Goal: Information Seeking & Learning: Learn about a topic

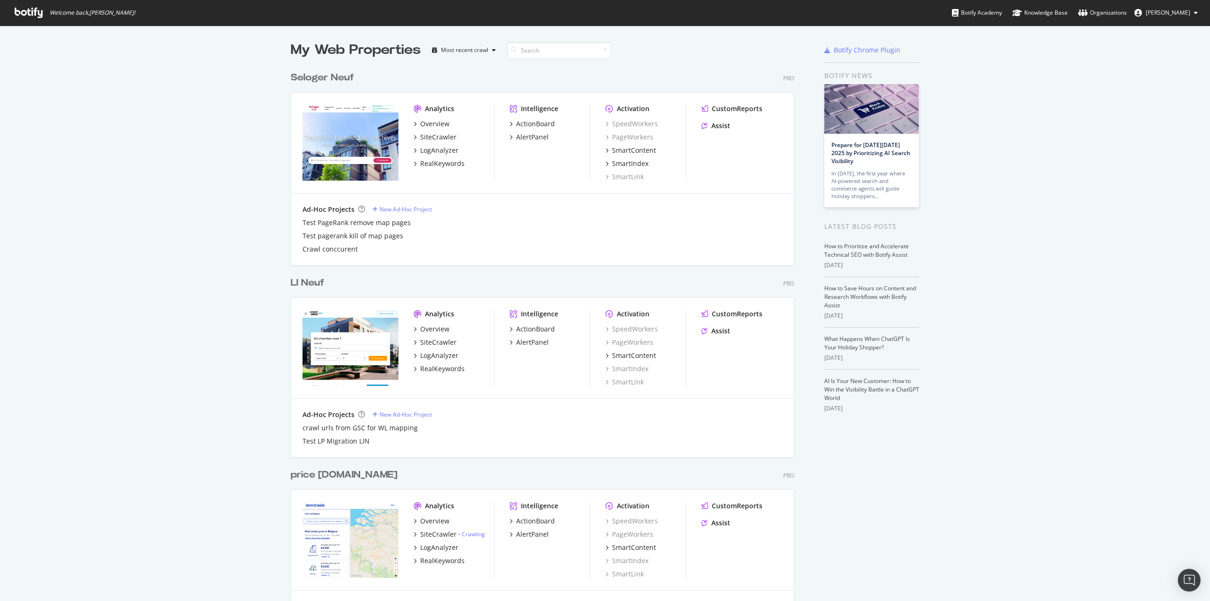
scroll to position [2669, 504]
type input "immowelt"
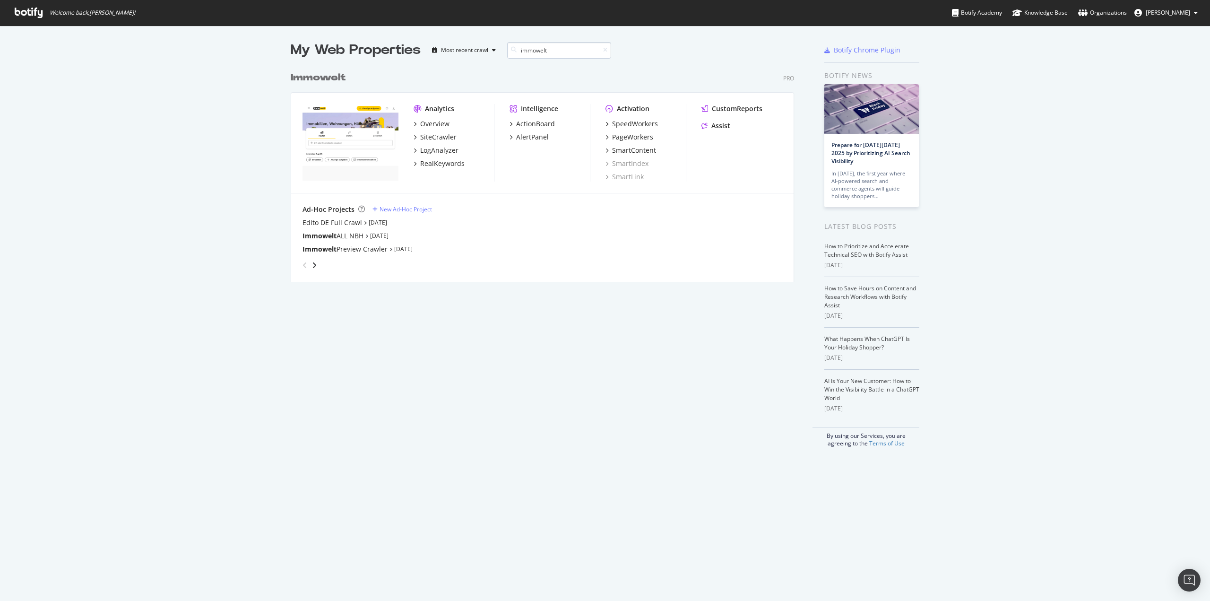
scroll to position [215, 504]
click at [442, 134] on div "SiteCrawler" at bounding box center [438, 136] width 36 height 9
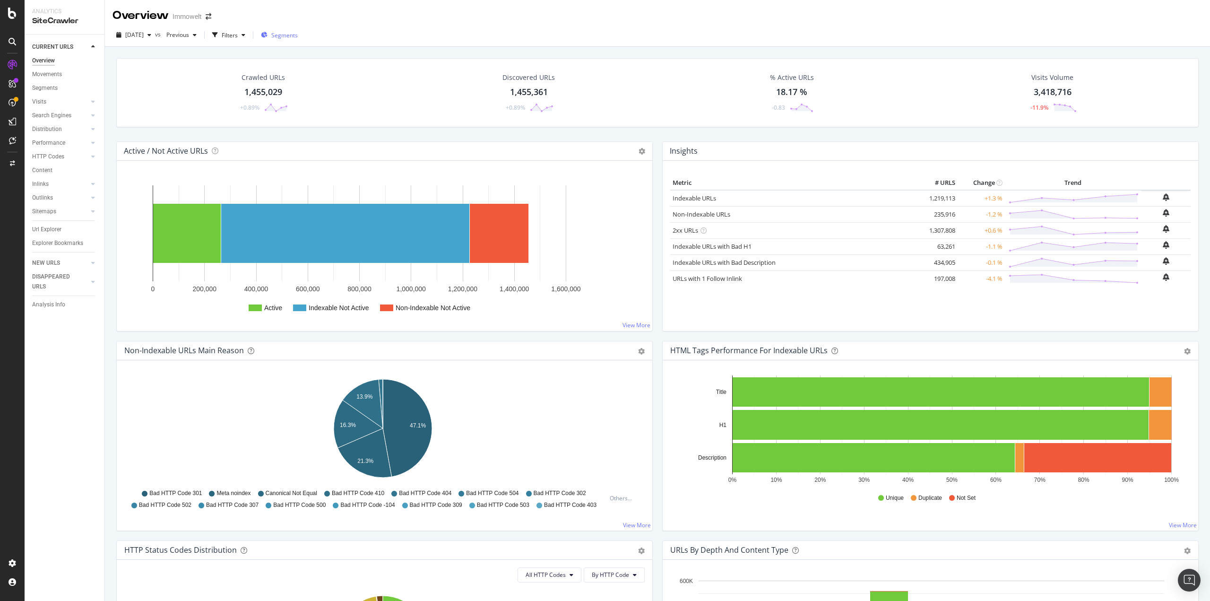
click at [298, 35] on span "Segments" at bounding box center [284, 35] width 26 height 8
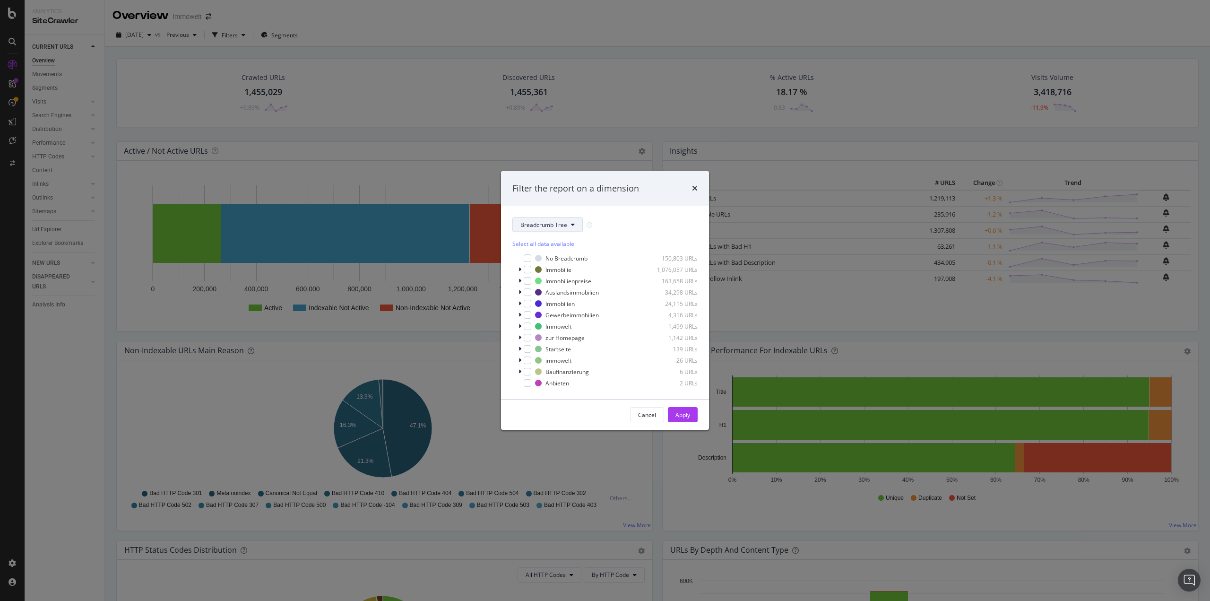
click at [546, 226] on span "Breadcrumb Tree" at bounding box center [543, 225] width 47 height 8
click at [554, 279] on span "DistributionType" at bounding box center [550, 276] width 61 height 9
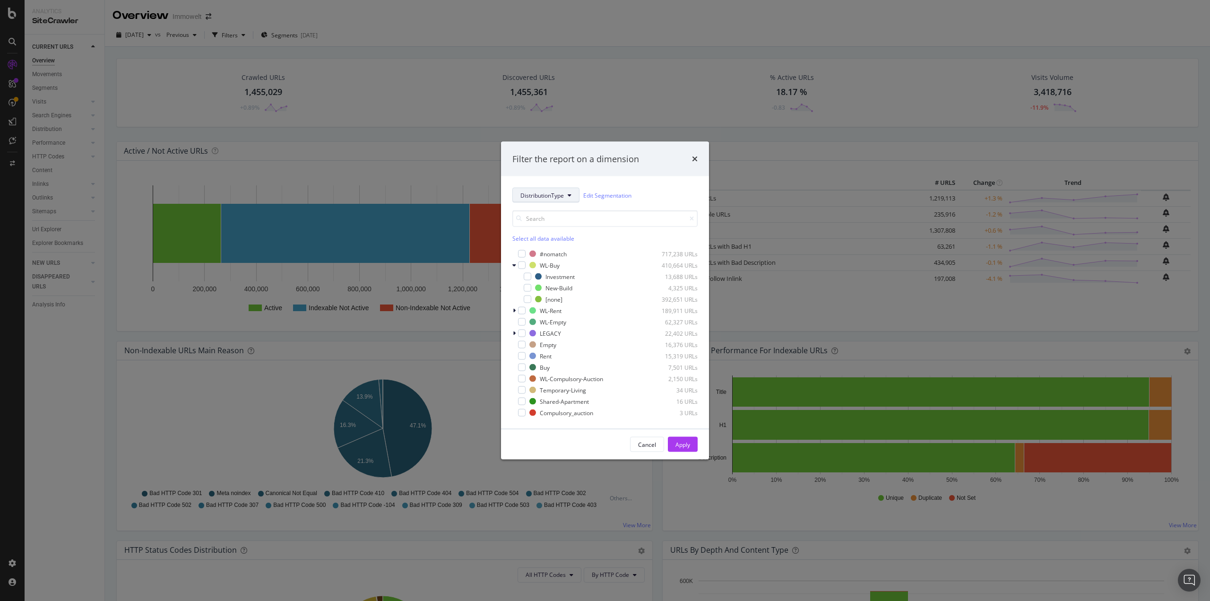
click at [549, 190] on button "DistributionType" at bounding box center [545, 195] width 67 height 15
click at [664, 189] on div "DistributionType Edit Segmentation" at bounding box center [604, 195] width 185 height 15
click at [525, 284] on div "modal" at bounding box center [527, 288] width 8 height 8
click at [693, 447] on button "Apply" at bounding box center [683, 444] width 30 height 15
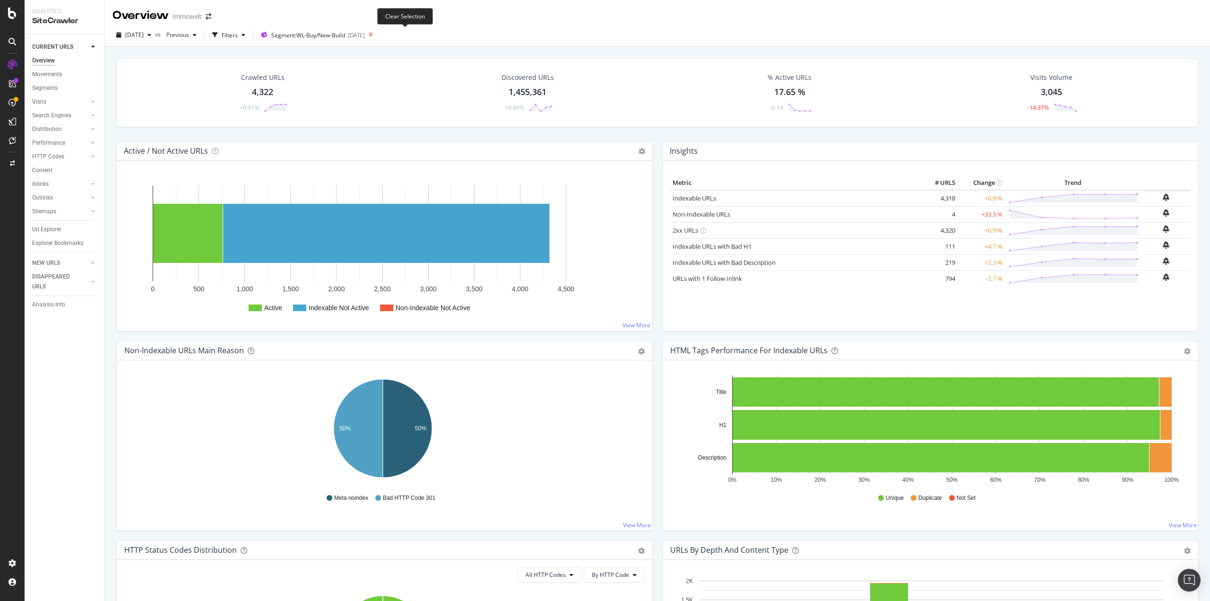
click at [377, 36] on icon at bounding box center [371, 34] width 12 height 13
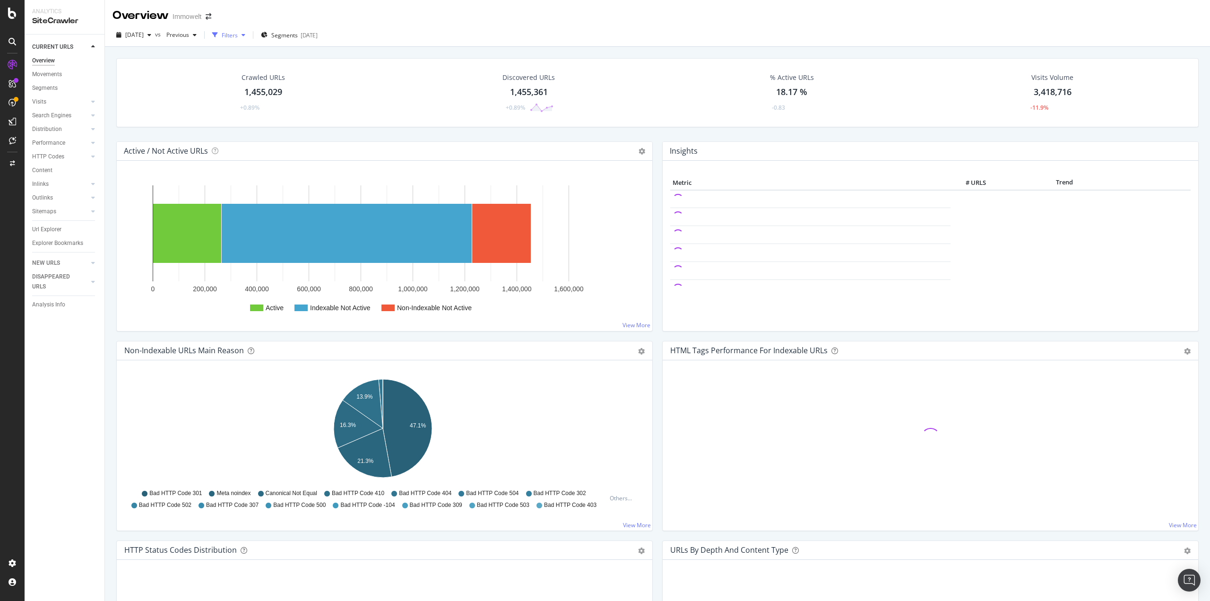
click at [238, 34] on div "Filters" at bounding box center [230, 35] width 16 height 8
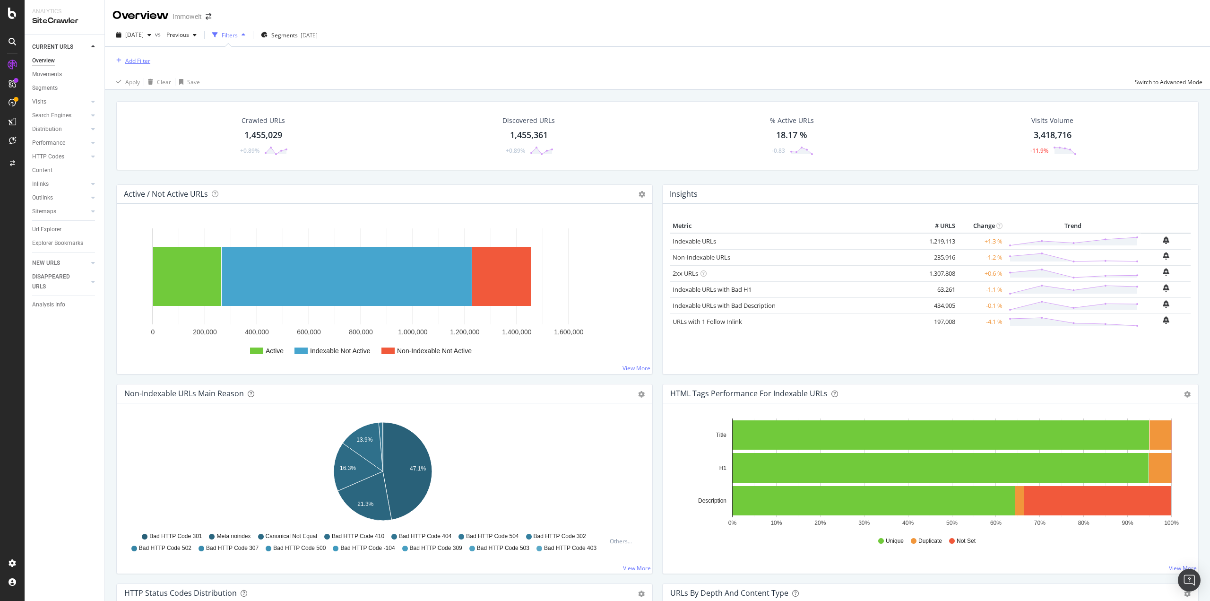
click at [137, 62] on div "Add Filter" at bounding box center [137, 61] width 25 height 8
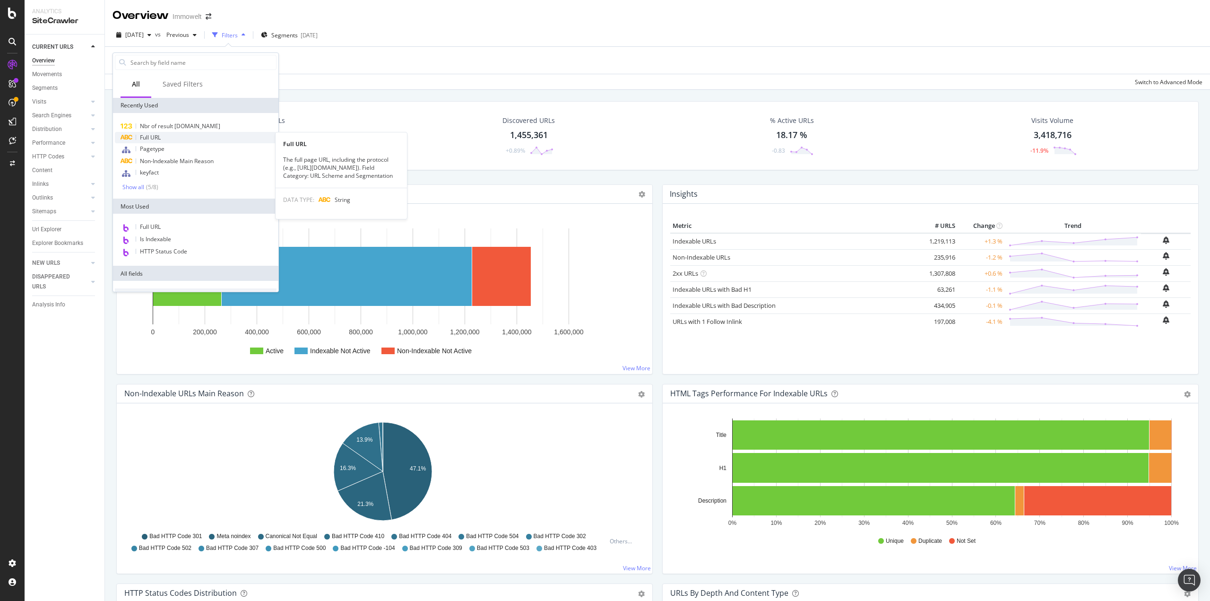
click at [147, 138] on span "Full URL" at bounding box center [150, 137] width 21 height 8
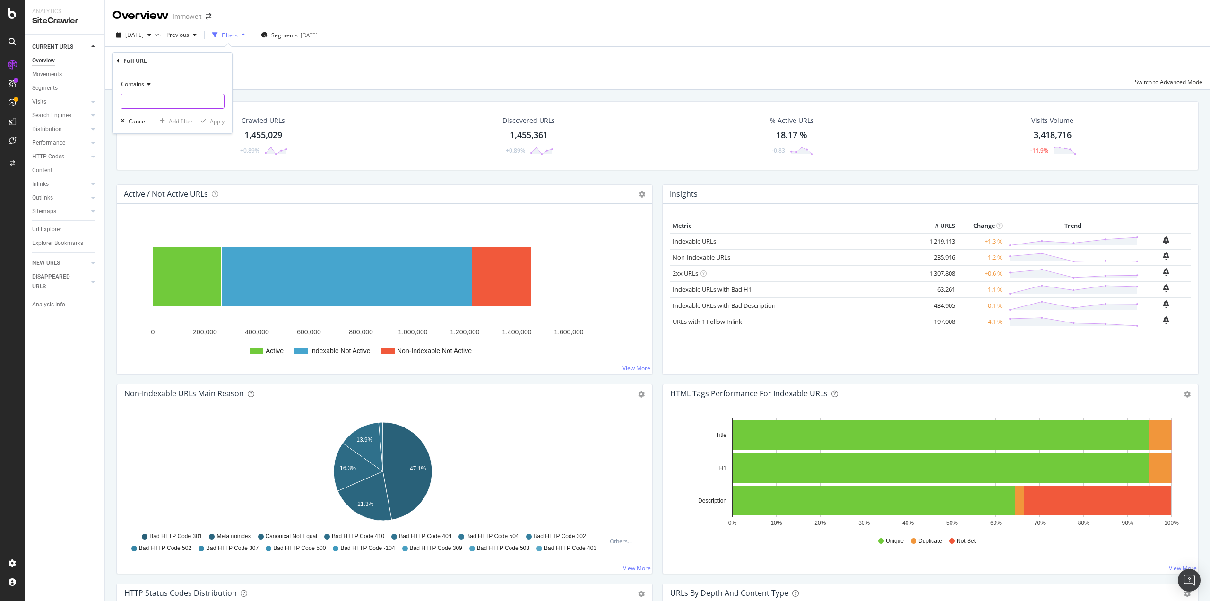
click at [165, 101] on input "text" at bounding box center [172, 101] width 103 height 15
type input "neubau"
click at [207, 121] on div "button" at bounding box center [203, 121] width 13 height 6
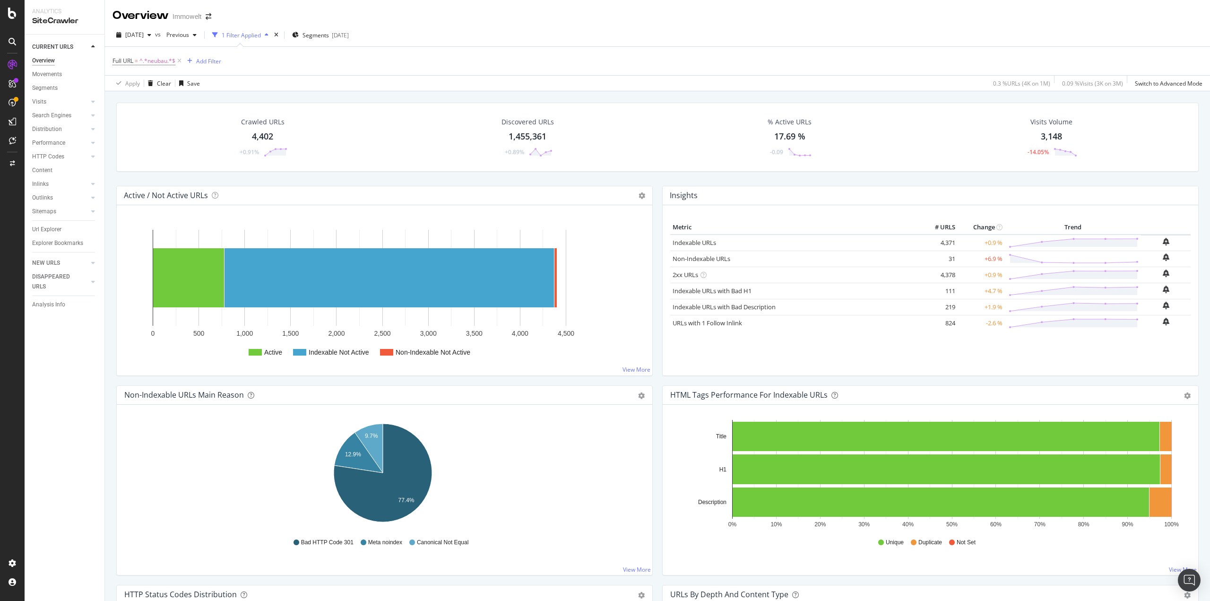
drag, startPoint x: 40, startPoint y: 228, endPoint x: 103, endPoint y: 248, distance: 65.9
click at [40, 228] on div "Url Explorer" at bounding box center [46, 229] width 29 height 10
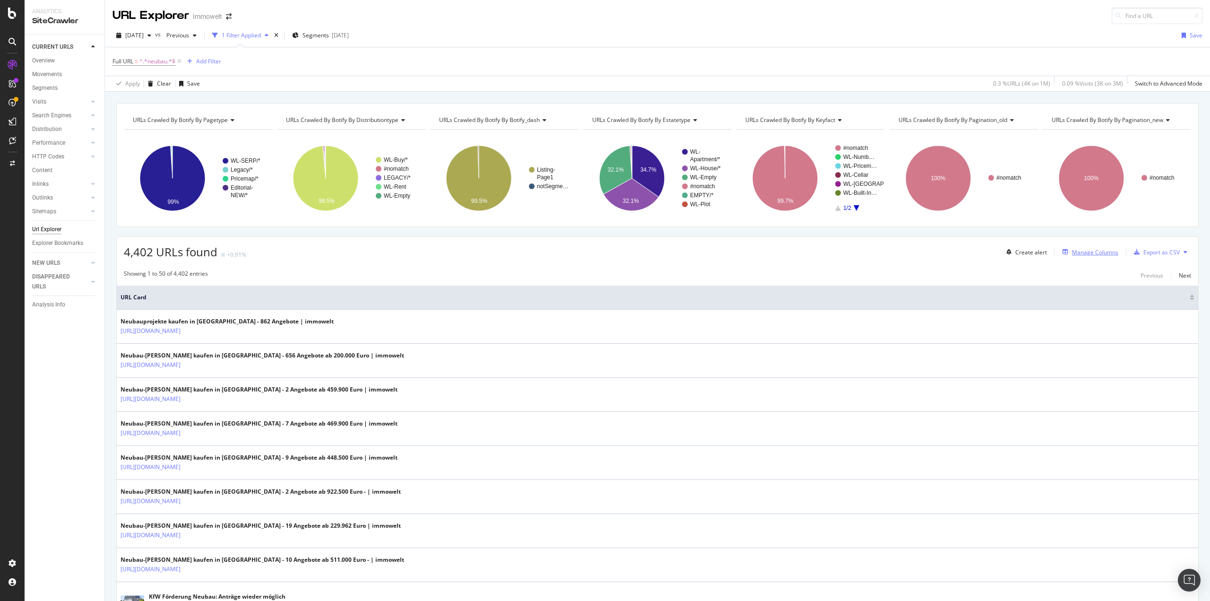
click at [1106, 250] on div "Manage Columns" at bounding box center [1095, 252] width 46 height 8
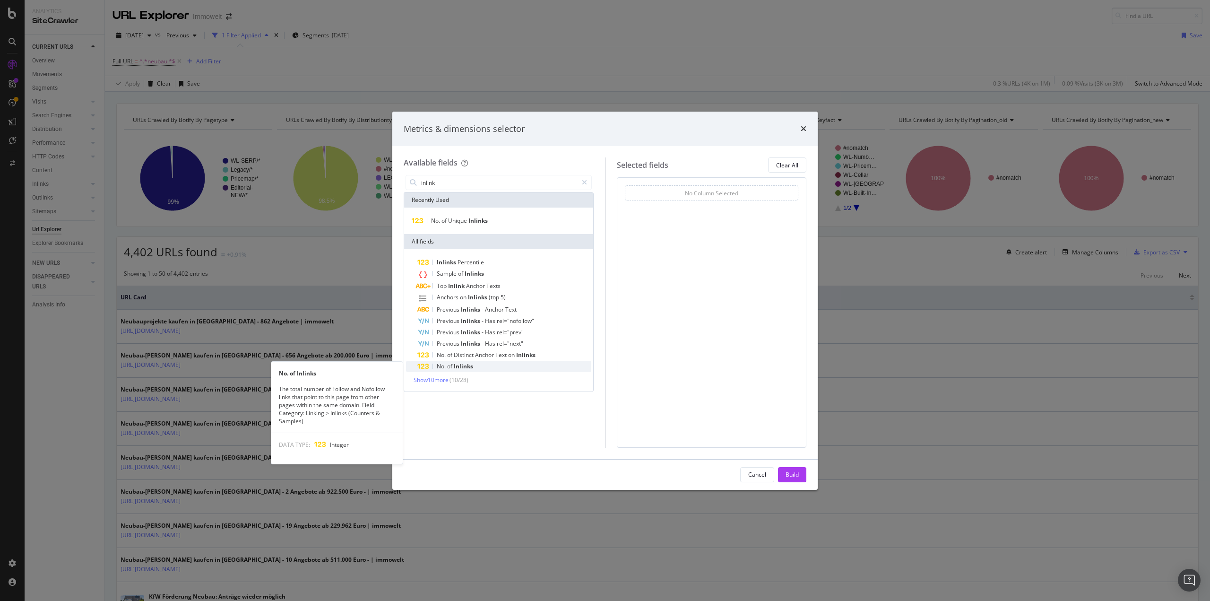
type input "inlink"
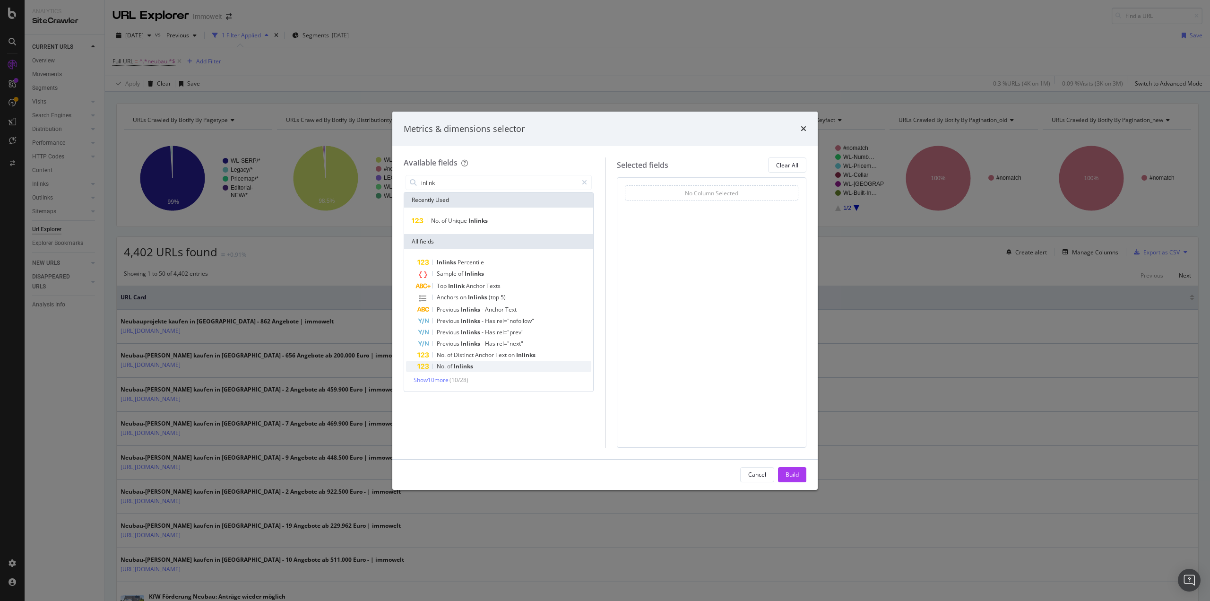
click at [467, 364] on span "Inlinks" at bounding box center [463, 366] width 19 height 8
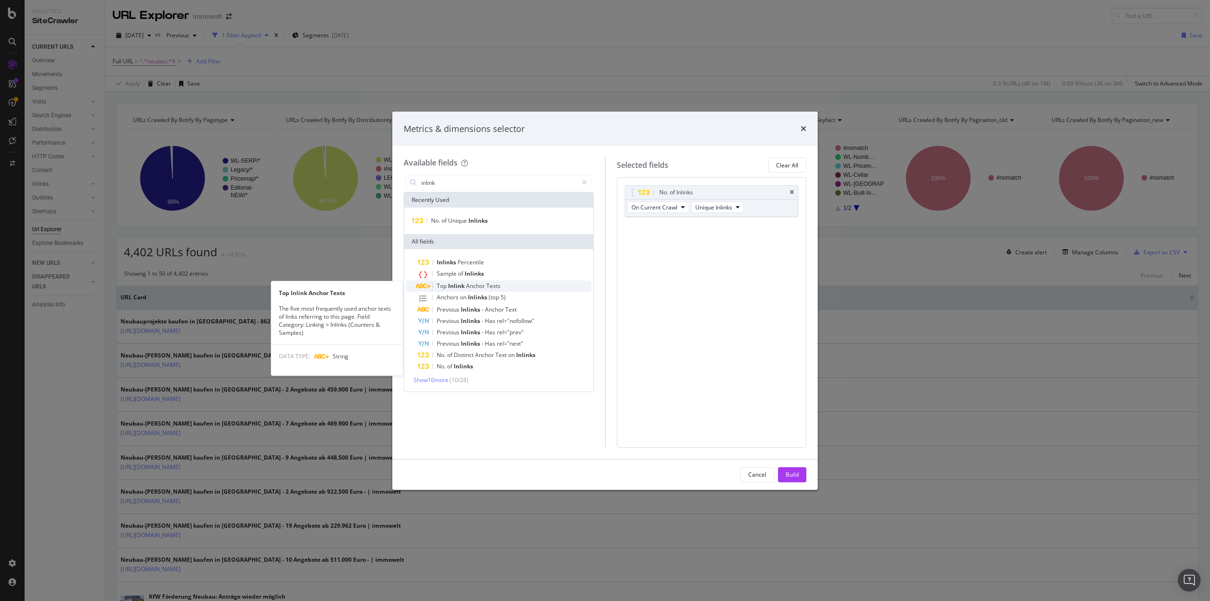
click at [474, 282] on span "Anchor" at bounding box center [476, 286] width 20 height 8
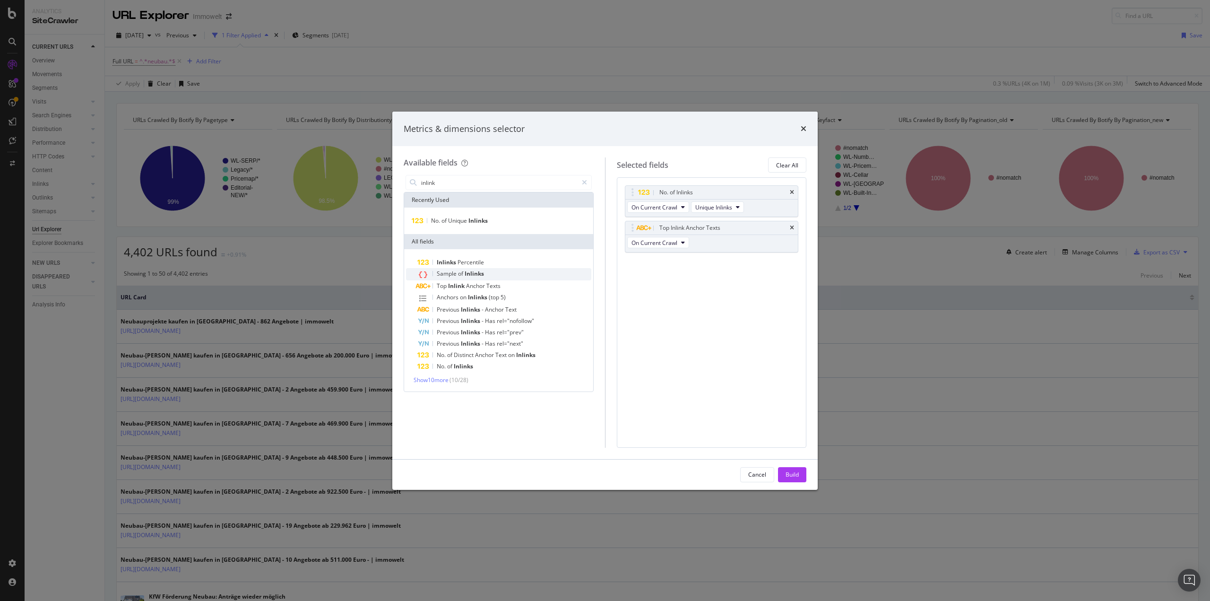
click at [465, 275] on span "Inlinks" at bounding box center [473, 273] width 19 height 8
click at [793, 477] on div "Build" at bounding box center [791, 474] width 13 height 8
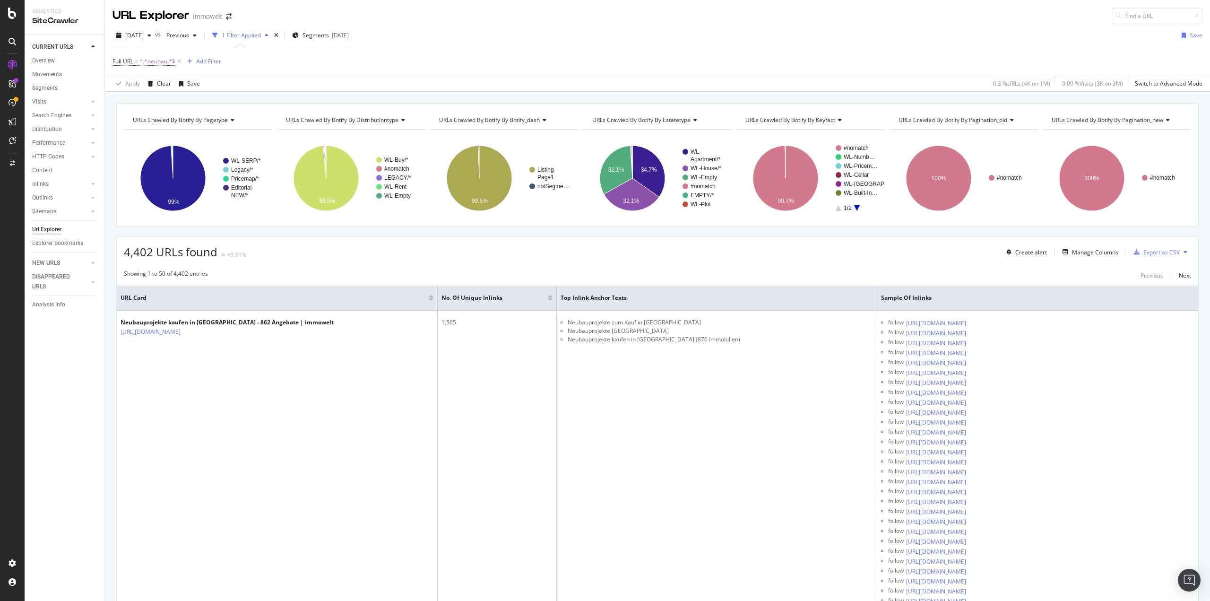
click at [462, 42] on div "[DATE] vs Previous 1 Filter Applied Segments [DATE] Save" at bounding box center [657, 37] width 1105 height 19
click at [189, 37] on span "Previous" at bounding box center [176, 35] width 26 height 8
click at [232, 100] on div "[DATE]" at bounding box center [246, 97] width 125 height 9
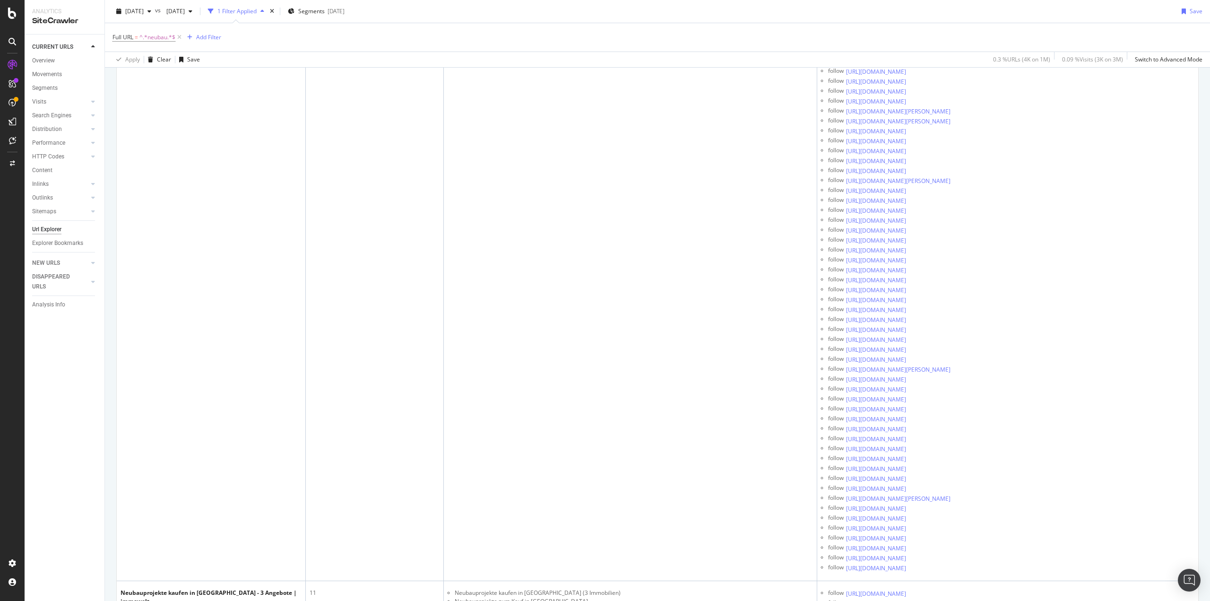
scroll to position [14207, 0]
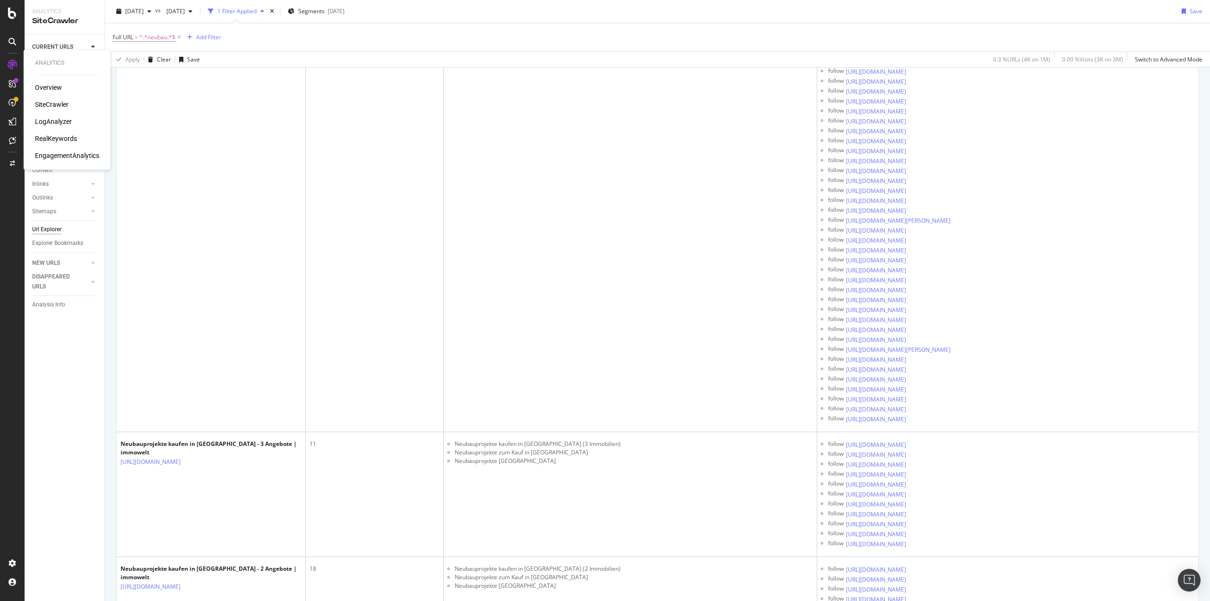
click at [47, 119] on div "LogAnalyzer" at bounding box center [53, 121] width 37 height 9
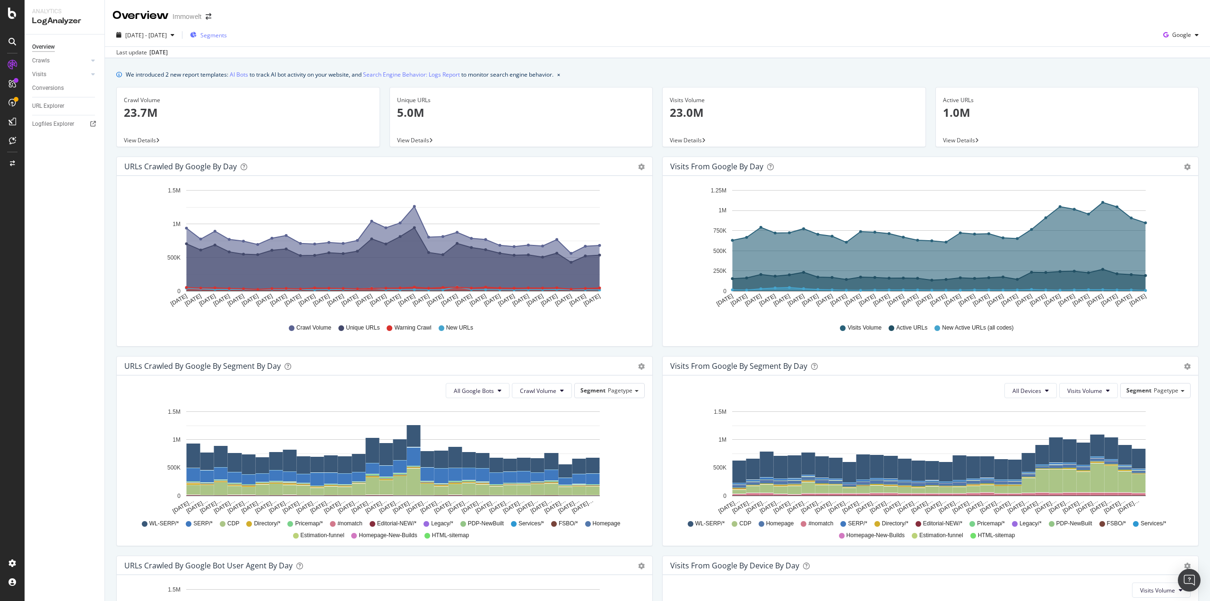
click at [227, 32] on span "Segments" at bounding box center [213, 35] width 26 height 8
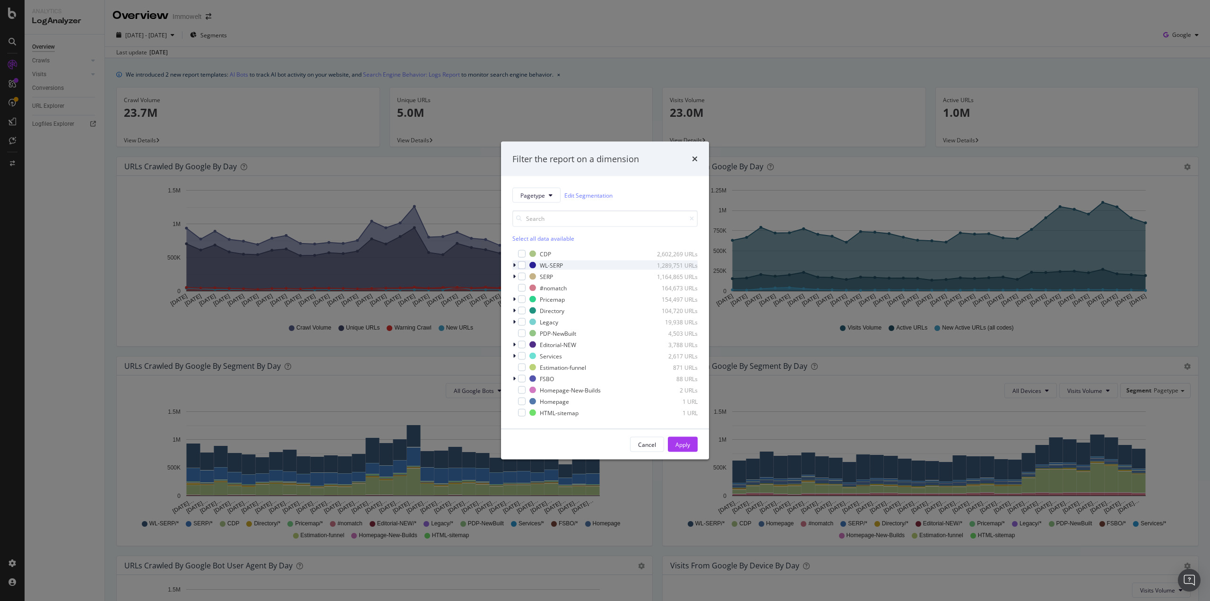
click at [514, 265] on icon "modal" at bounding box center [514, 265] width 3 height 6
click at [514, 260] on icon "modal" at bounding box center [514, 263] width 4 height 6
click at [540, 195] on span "Pagetype" at bounding box center [532, 195] width 25 height 8
click at [551, 248] on span "DistributionType" at bounding box center [549, 246] width 59 height 9
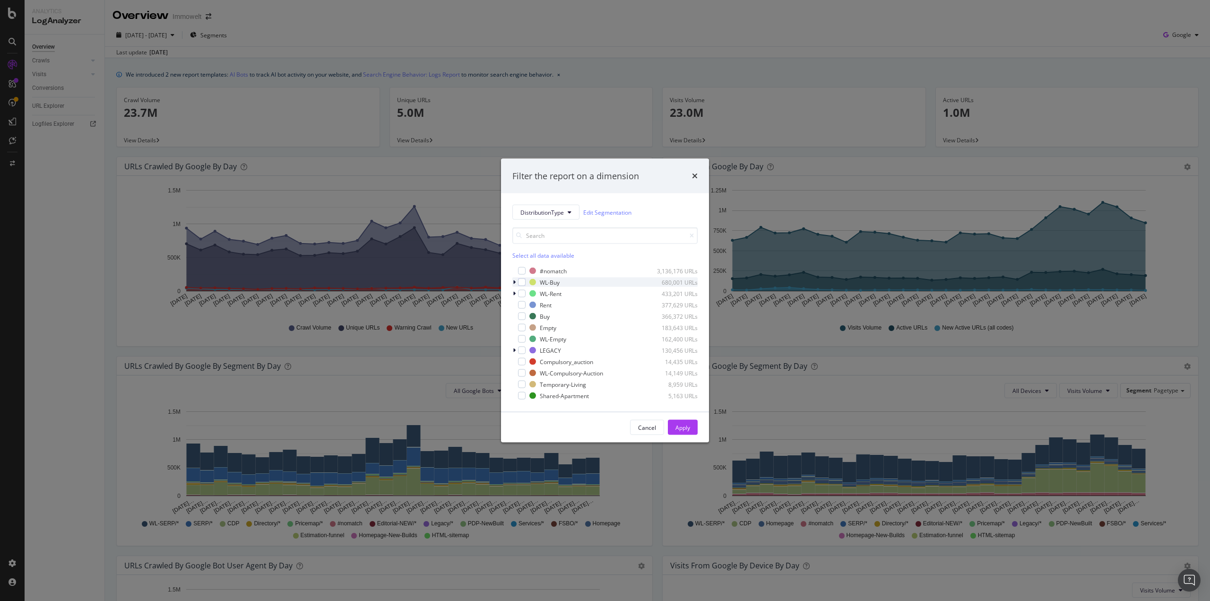
click at [513, 284] on icon "modal" at bounding box center [514, 282] width 3 height 6
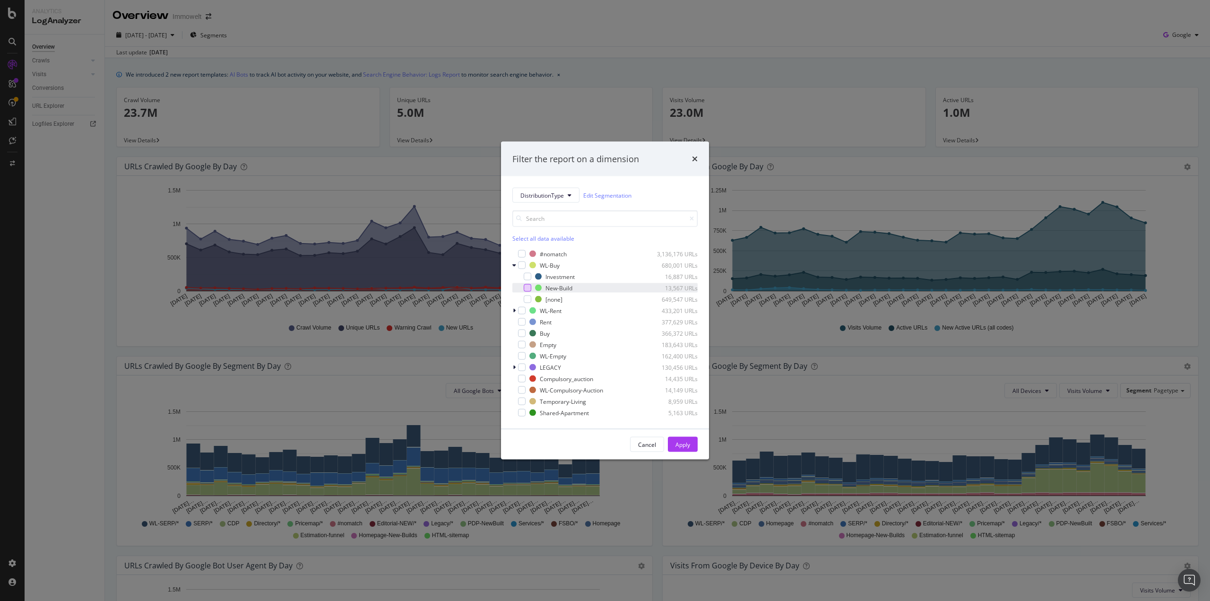
click at [529, 290] on div "modal" at bounding box center [527, 288] width 8 height 8
click at [679, 444] on div "Apply" at bounding box center [682, 444] width 15 height 8
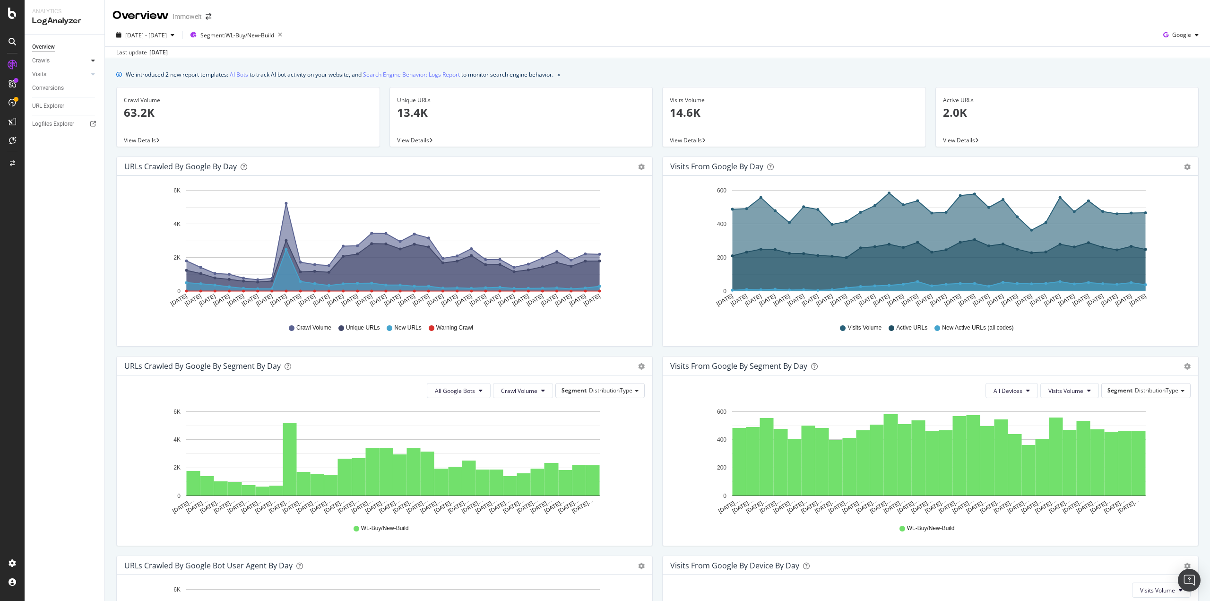
click at [94, 59] on icon at bounding box center [93, 61] width 4 height 6
click at [62, 102] on div "SiteCrawler" at bounding box center [52, 104] width 34 height 9
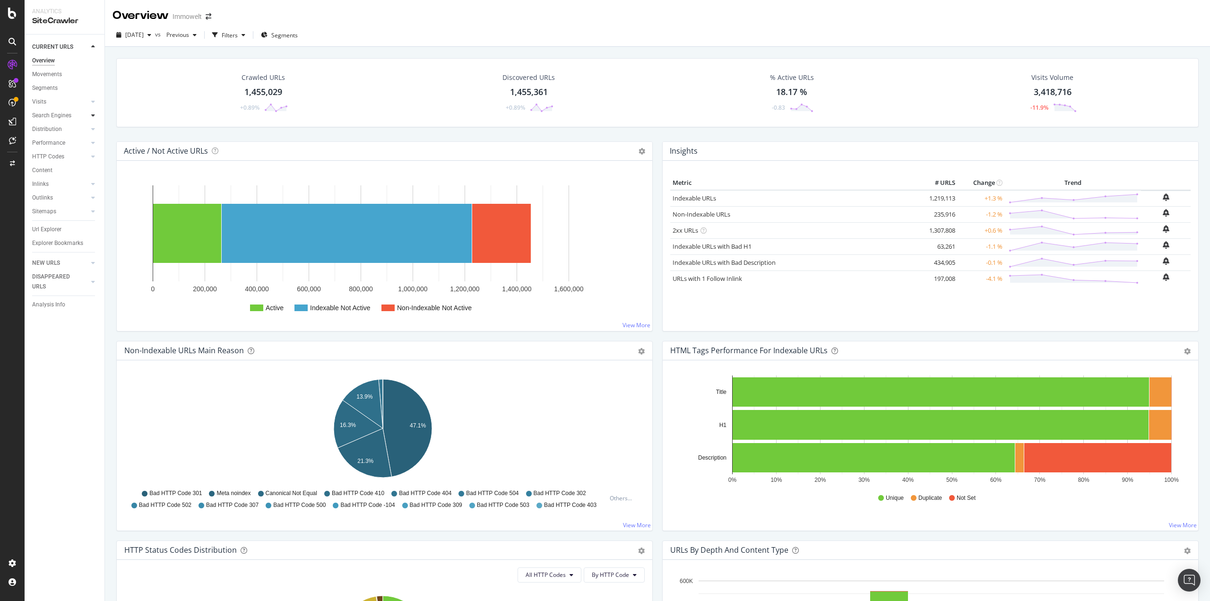
click at [90, 113] on div at bounding box center [92, 115] width 9 height 9
click at [51, 130] on div "Top Charts" at bounding box center [50, 129] width 28 height 10
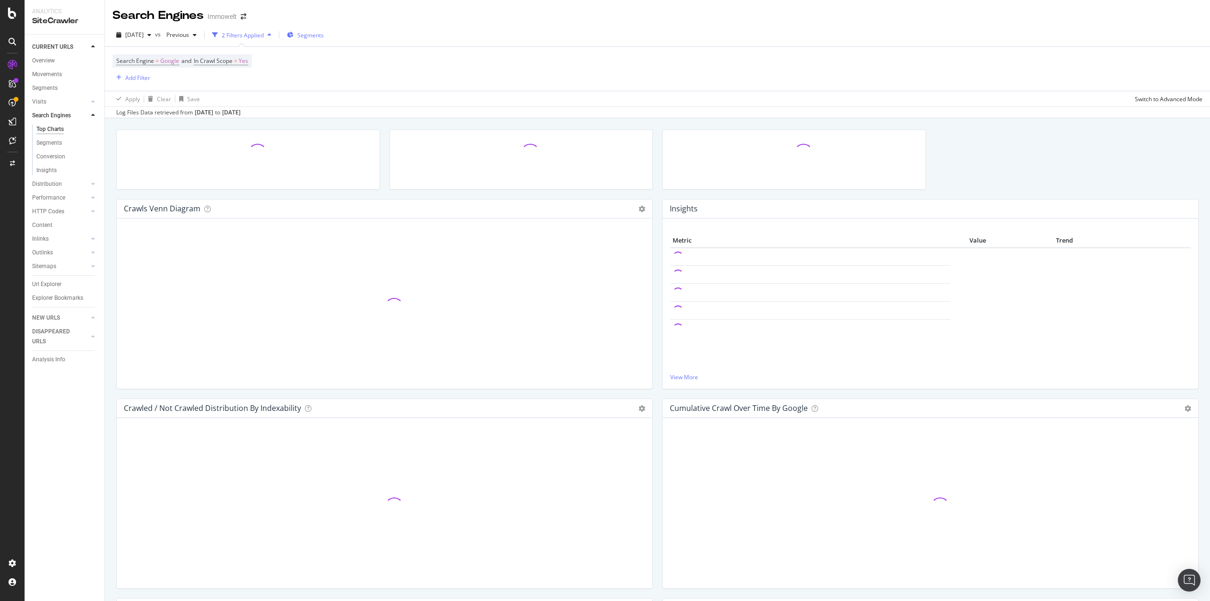
click at [316, 34] on div "Segments" at bounding box center [305, 35] width 37 height 8
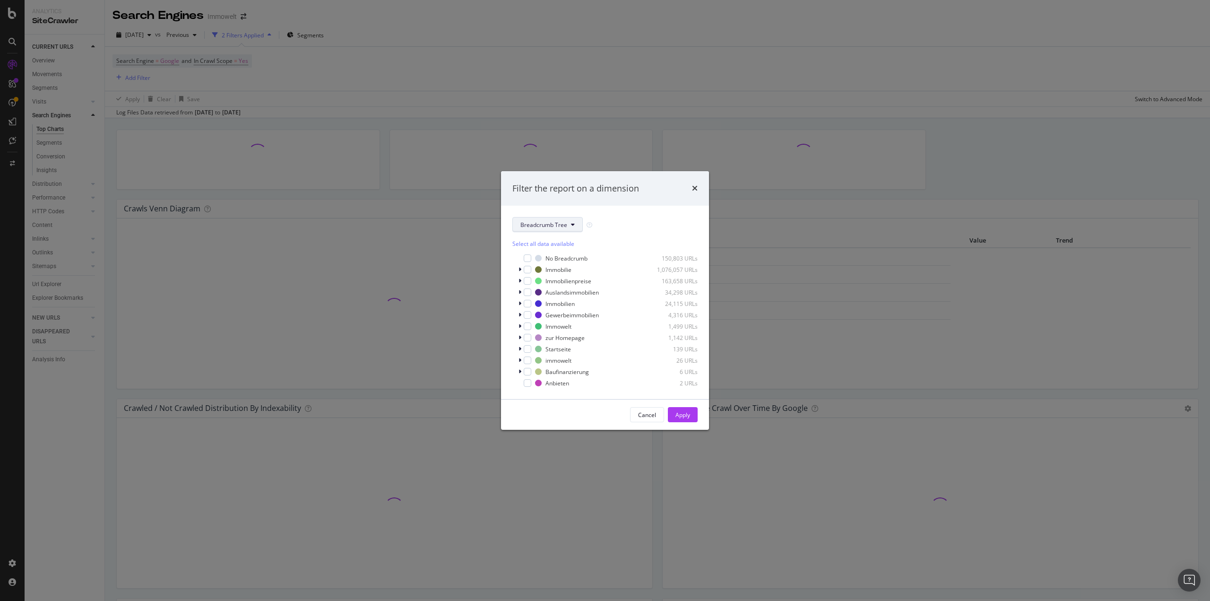
click at [557, 226] on span "Breadcrumb Tree" at bounding box center [543, 225] width 47 height 8
click at [550, 263] on div "Pagetype" at bounding box center [551, 258] width 76 height 14
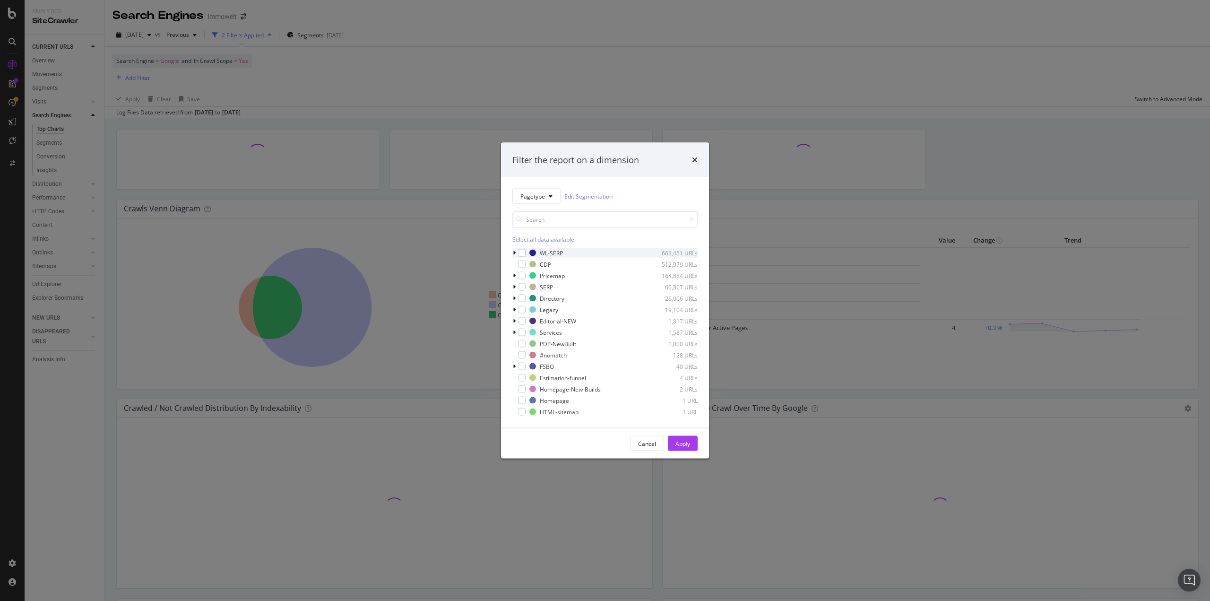
click at [514, 252] on icon "modal" at bounding box center [514, 253] width 3 height 6
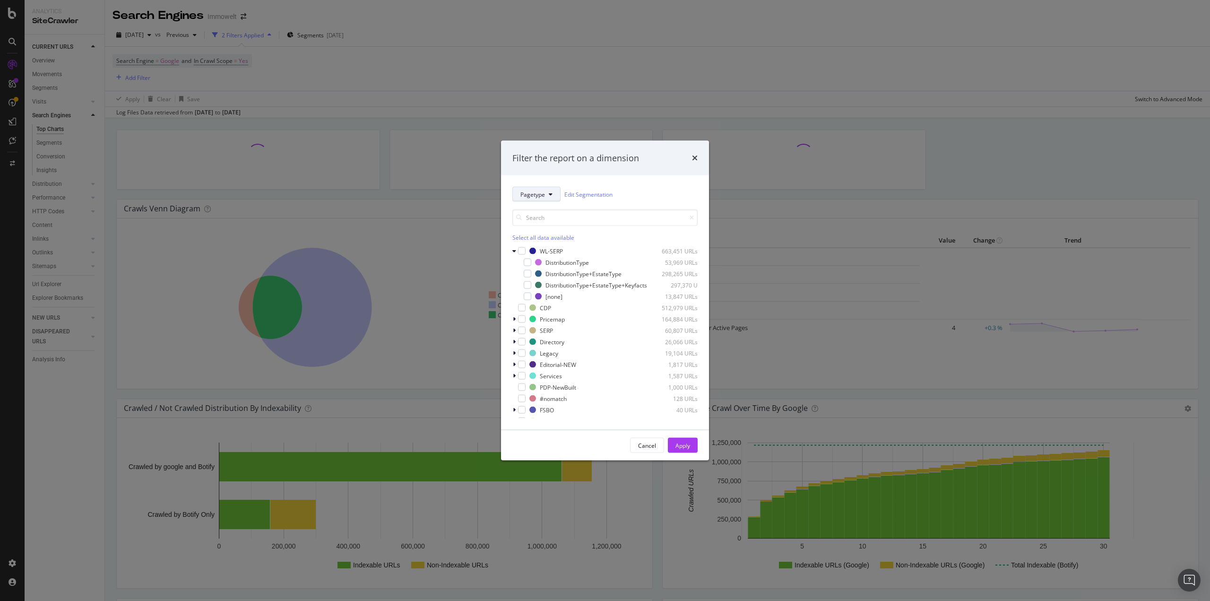
click at [543, 190] on span "Pagetype" at bounding box center [532, 194] width 25 height 8
click at [551, 241] on span "DistributionType" at bounding box center [550, 242] width 61 height 9
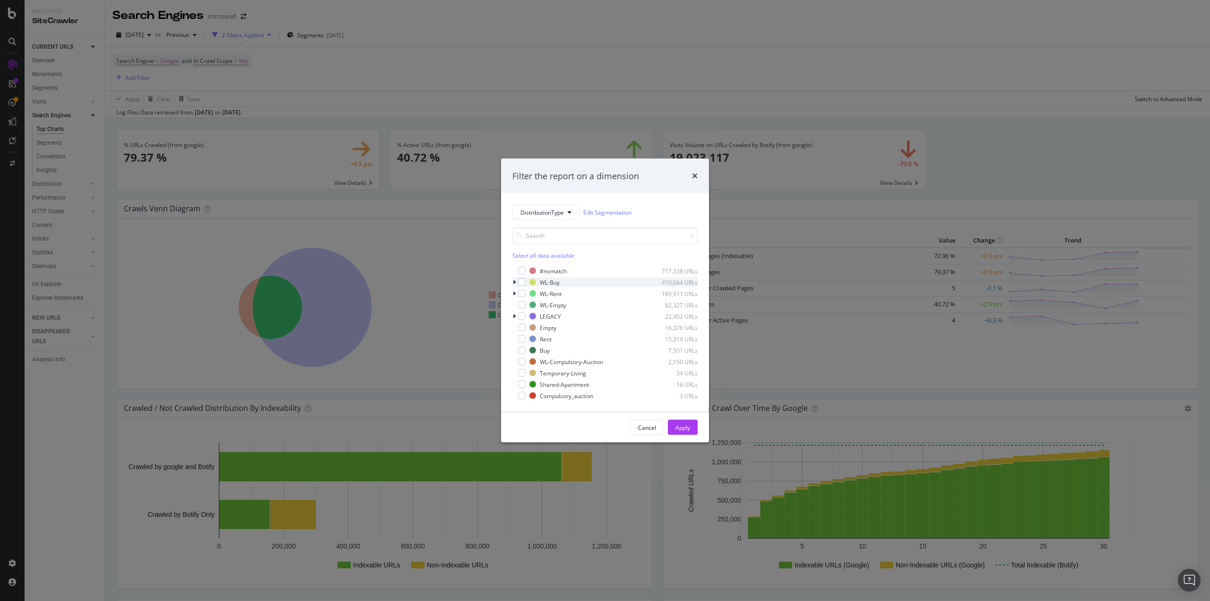
click at [515, 283] on icon "modal" at bounding box center [514, 282] width 3 height 6
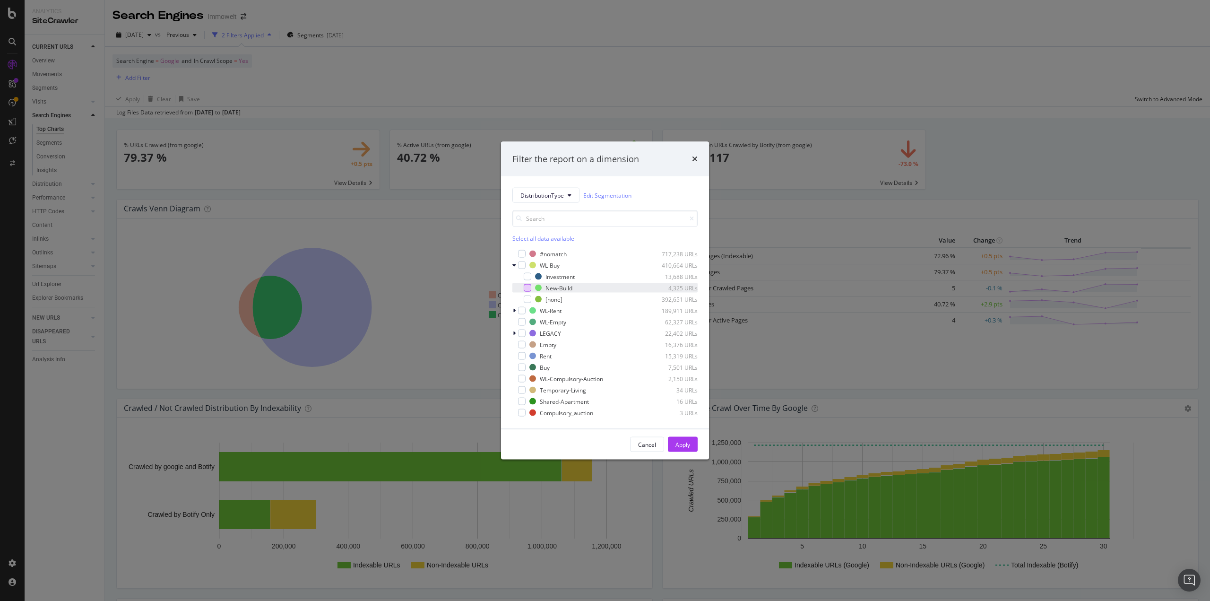
click at [528, 289] on div "modal" at bounding box center [527, 288] width 8 height 8
click at [687, 450] on div "Apply" at bounding box center [682, 444] width 15 height 14
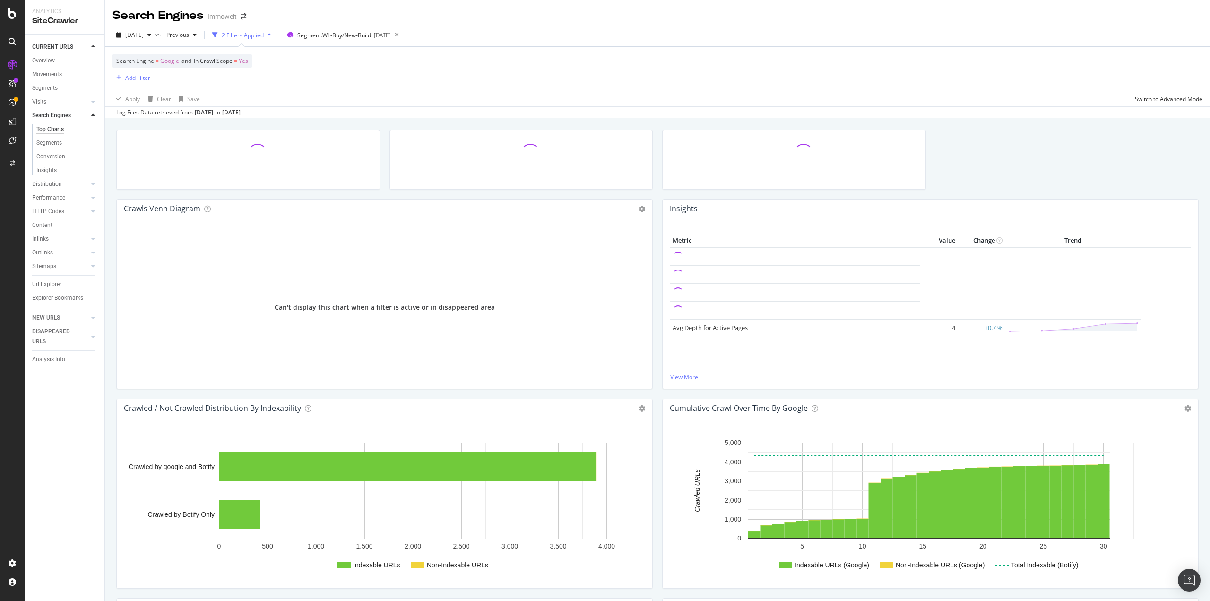
drag, startPoint x: 271, startPoint y: 303, endPoint x: 516, endPoint y: 314, distance: 245.5
click at [516, 314] on div "Can't display this chart when a filter is active or in disappeared area" at bounding box center [384, 306] width 520 height 147
click at [532, 327] on div "Can't display this chart when a filter is active or in disappeared area" at bounding box center [384, 306] width 520 height 147
